Goal: Find specific page/section: Find specific page/section

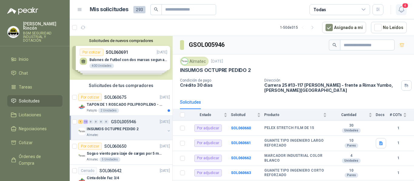
click at [399, 9] on icon "button" at bounding box center [400, 10] width 5 height 6
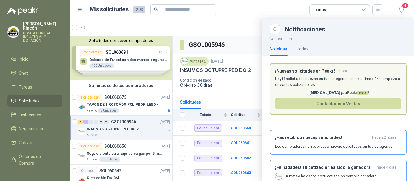
click at [41, 98] on li "Solicitudes" at bounding box center [35, 101] width 48 height 7
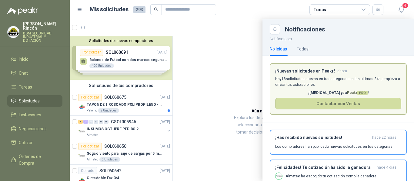
click at [171, 50] on div at bounding box center [242, 100] width 344 height 162
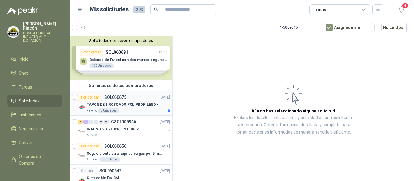
click at [143, 110] on div "Patojito 2 Unidades" at bounding box center [128, 110] width 83 height 5
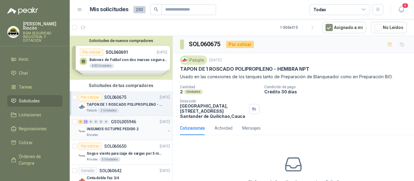
click at [145, 125] on div "1 12 0 0 0 0 GSOL005946 [DATE]" at bounding box center [124, 121] width 93 height 7
